Goal: Transaction & Acquisition: Register for event/course

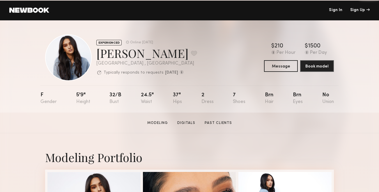
click at [21, 9] on link at bounding box center [29, 10] width 40 height 5
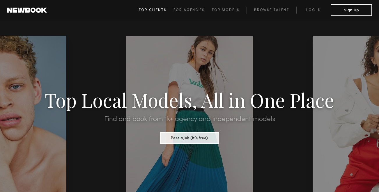
click at [165, 12] on link "For Clients" at bounding box center [156, 10] width 35 height 7
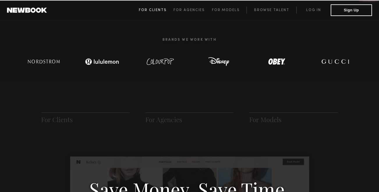
scroll to position [290, 0]
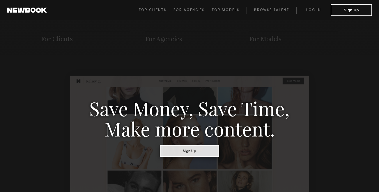
click at [183, 152] on button "Sign Up" at bounding box center [189, 151] width 59 height 12
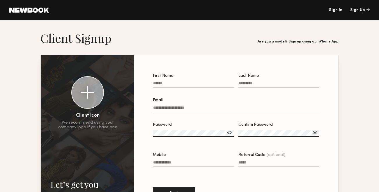
click at [173, 85] on input "First Name" at bounding box center [193, 84] width 81 height 7
type input "*******"
type input "*****"
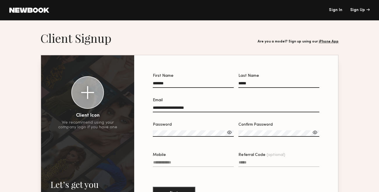
type input "**********"
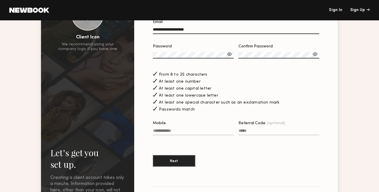
scroll to position [124, 0]
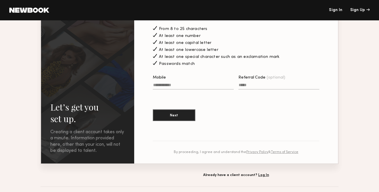
click at [167, 86] on input "Mobile" at bounding box center [193, 86] width 81 height 7
type input "**********"
click at [176, 116] on button "Next" at bounding box center [174, 115] width 42 height 12
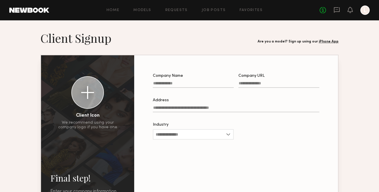
click at [175, 82] on input "Company Name" at bounding box center [193, 84] width 81 height 7
type input "**********"
click at [159, 108] on input "Address" at bounding box center [236, 109] width 166 height 7
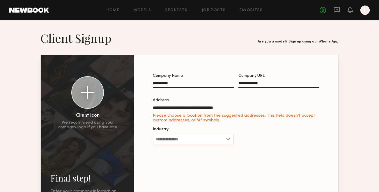
type input "**********"
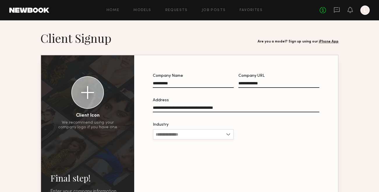
click at [193, 135] on input "Industry" at bounding box center [193, 134] width 81 height 10
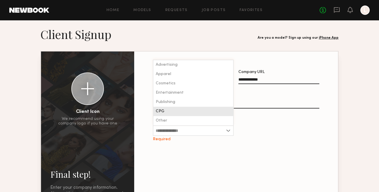
click at [170, 111] on div "CPG" at bounding box center [193, 111] width 80 height 9
type input "***"
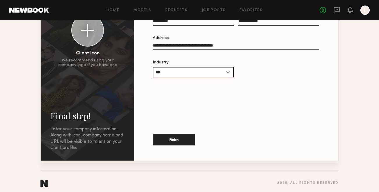
scroll to position [66, 0]
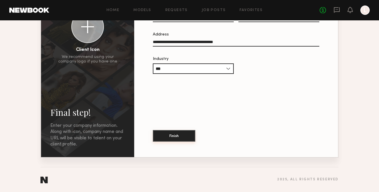
click at [171, 134] on button "Finish" at bounding box center [174, 136] width 42 height 12
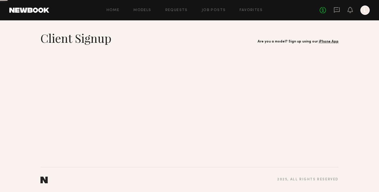
scroll to position [0, 0]
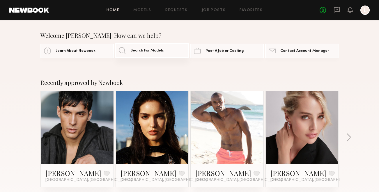
click at [149, 49] on span "Search For Models" at bounding box center [146, 51] width 33 height 4
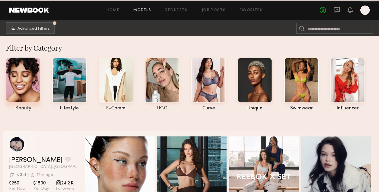
click at [22, 81] on div at bounding box center [23, 79] width 35 height 45
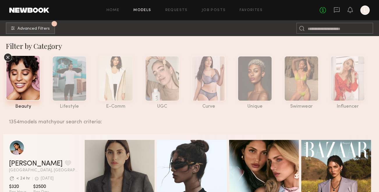
scroll to position [3, 0]
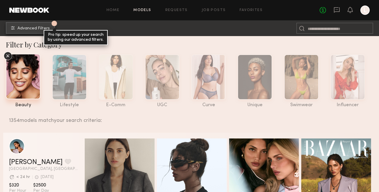
click at [31, 31] on button "1 Advanced Filters Pro tip: speed up your search by using our advanced filters." at bounding box center [30, 28] width 49 height 12
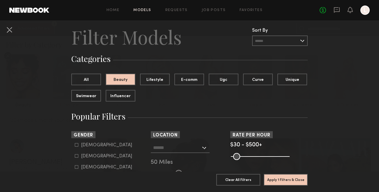
scroll to position [14, 0]
click at [77, 156] on icon at bounding box center [76, 155] width 3 height 3
type input "**"
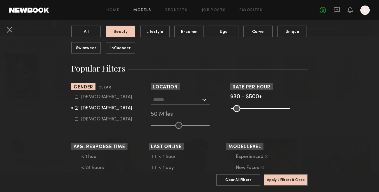
scroll to position [73, 0]
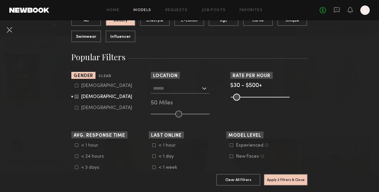
click at [161, 88] on input "text" at bounding box center [177, 88] width 48 height 10
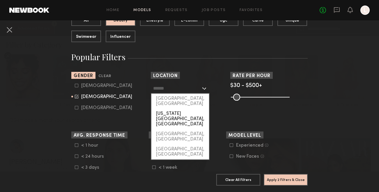
click at [166, 109] on div "[US_STATE][GEOGRAPHIC_DATA], [GEOGRAPHIC_DATA]" at bounding box center [180, 119] width 58 height 20
type input "**********"
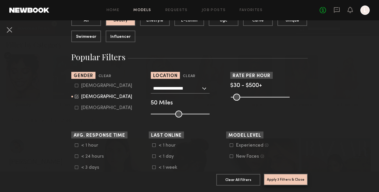
click at [278, 177] on button "Apply 3 Filters & Close" at bounding box center [286, 180] width 44 height 12
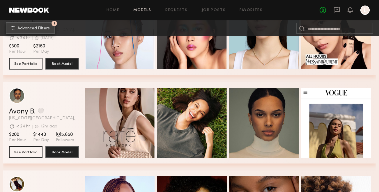
scroll to position [763, 0]
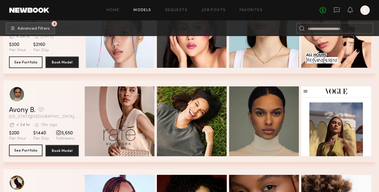
click at [23, 150] on button "See Portfolio" at bounding box center [25, 151] width 33 height 12
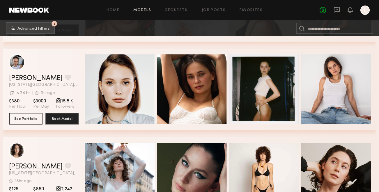
scroll to position [2744, 0]
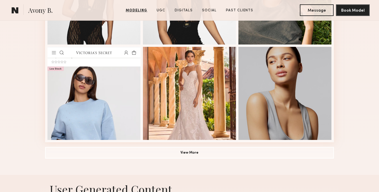
scroll to position [423, 0]
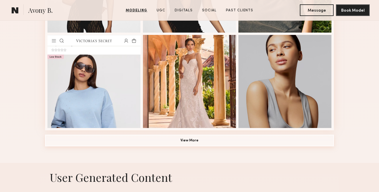
click at [183, 142] on button "View More" at bounding box center [189, 141] width 289 height 12
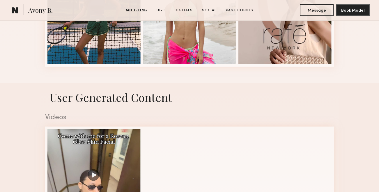
scroll to position [815, 0]
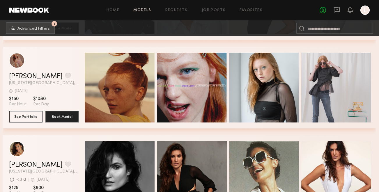
scroll to position [4869, 0]
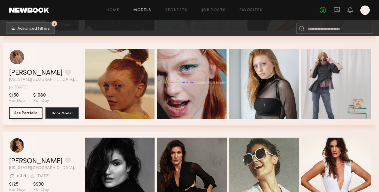
click at [29, 114] on button "See Portfolio" at bounding box center [25, 113] width 33 height 12
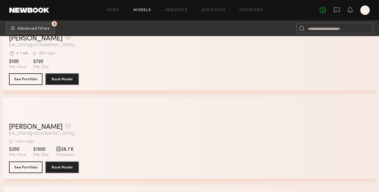
scroll to position [6501, 0]
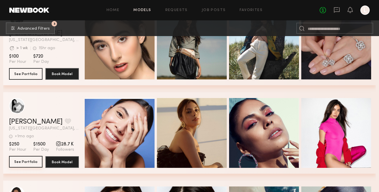
click at [28, 161] on button "See Portfolio" at bounding box center [25, 162] width 33 height 12
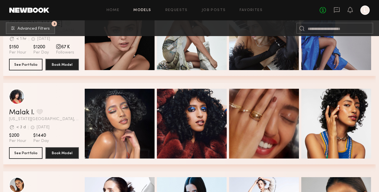
scroll to position [6865, 0]
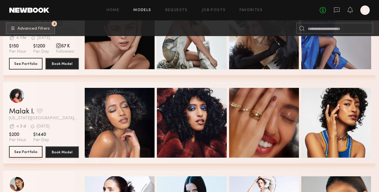
click at [29, 152] on button "See Portfolio" at bounding box center [25, 152] width 33 height 12
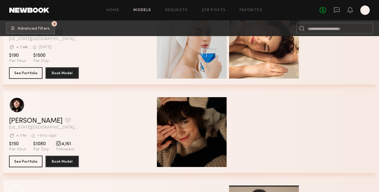
scroll to position [7743, 0]
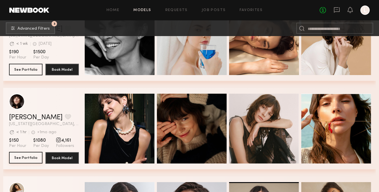
click at [33, 158] on button "See Portfolio" at bounding box center [25, 158] width 33 height 12
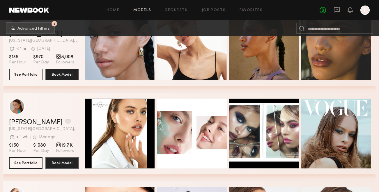
scroll to position [8785, 0]
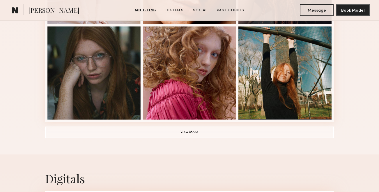
scroll to position [433, 0]
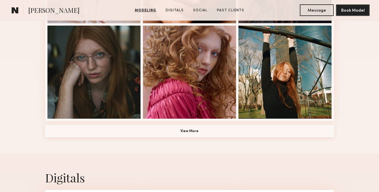
click at [182, 135] on button "View More" at bounding box center [189, 131] width 289 height 12
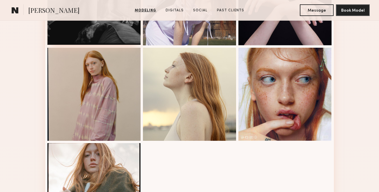
scroll to position [784, 0]
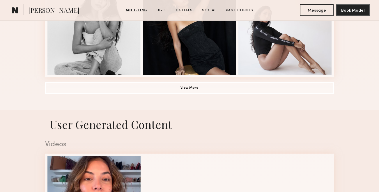
scroll to position [546, 0]
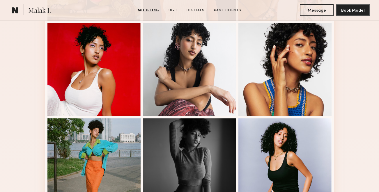
scroll to position [245, 0]
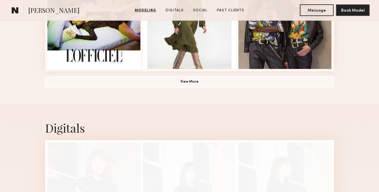
scroll to position [509, 0]
